Goal: Check status

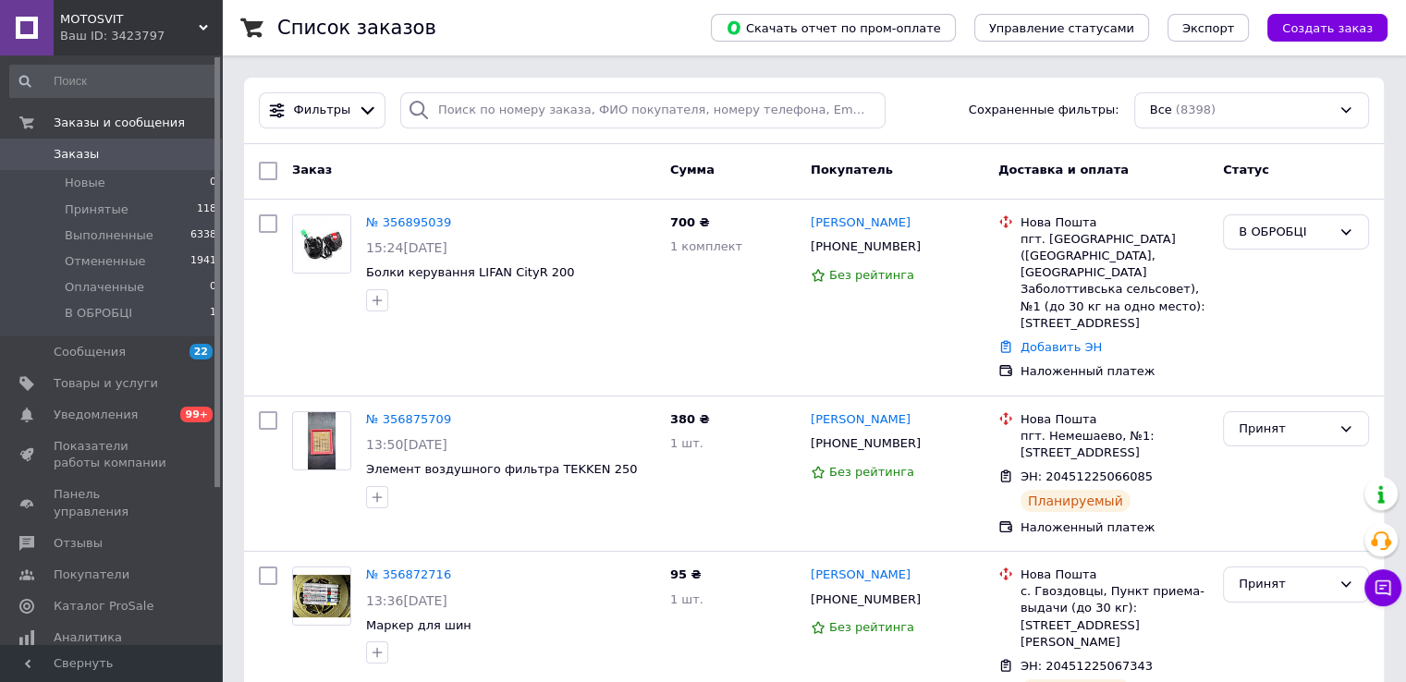
click at [123, 155] on span "Заказы" at bounding box center [112, 154] width 117 height 17
click at [99, 189] on span "Новые" at bounding box center [85, 183] width 41 height 17
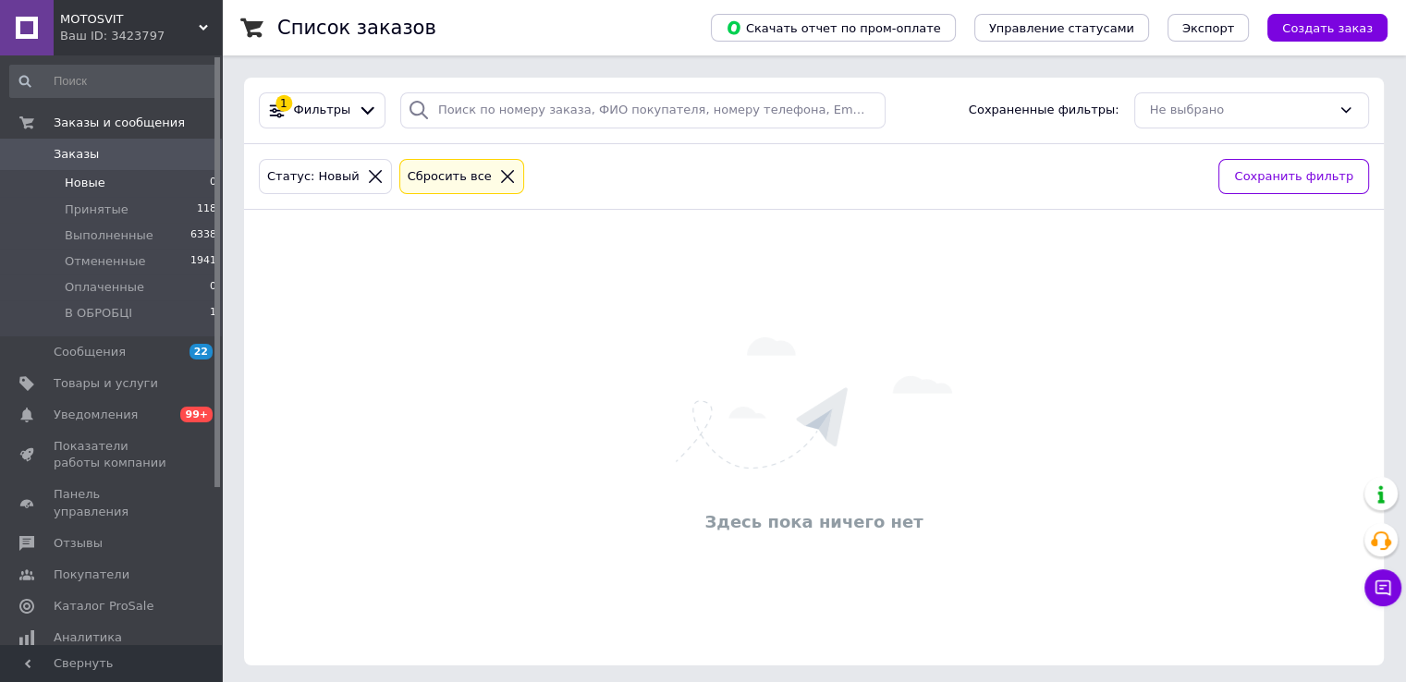
click at [101, 157] on span "Заказы" at bounding box center [112, 154] width 117 height 17
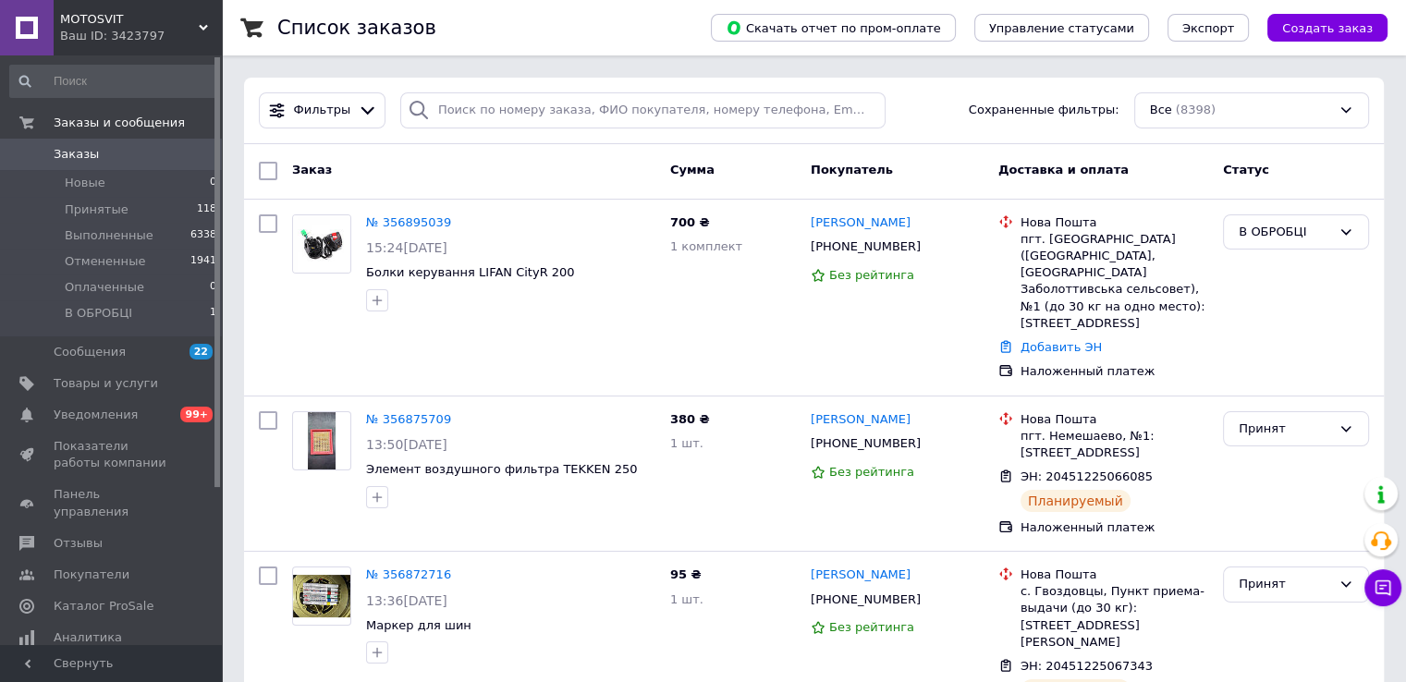
click at [143, 164] on link "Заказы 0" at bounding box center [113, 154] width 227 height 31
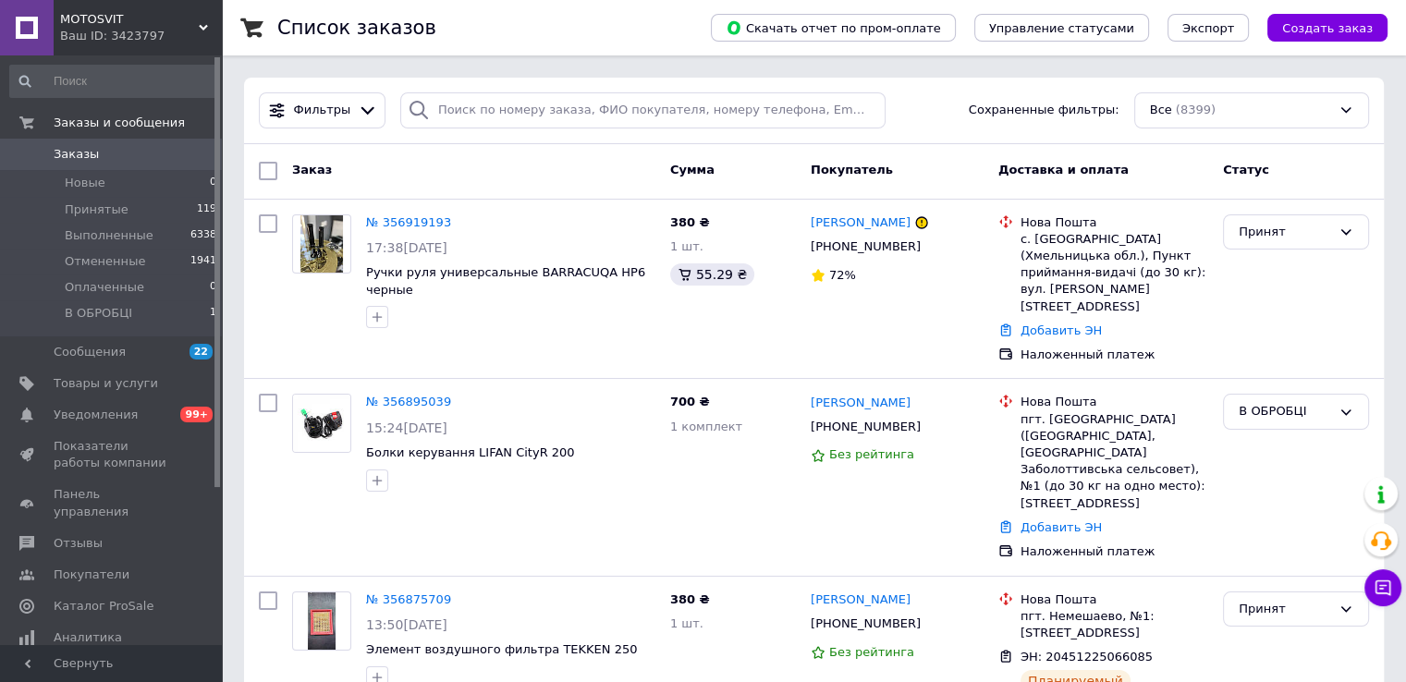
click at [107, 153] on span "Заказы" at bounding box center [112, 154] width 117 height 17
